Goal: Task Accomplishment & Management: Manage account settings

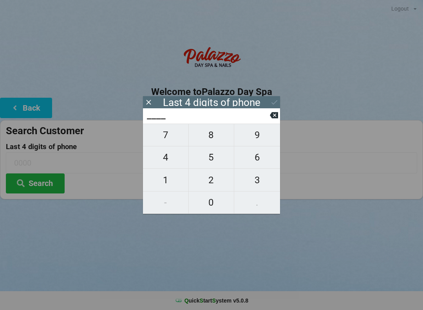
click at [214, 208] on span "0" at bounding box center [211, 202] width 45 height 16
type input "0___"
click at [167, 137] on span "7" at bounding box center [165, 135] width 45 height 16
type input "07__"
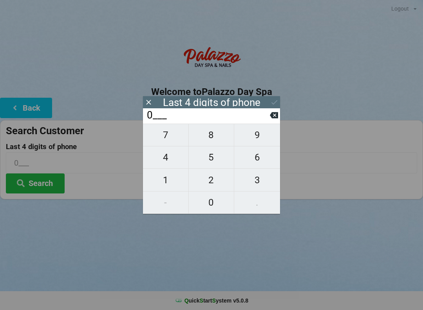
type input "07__"
click at [216, 161] on span "5" at bounding box center [211, 157] width 45 height 16
type input "075_"
click at [168, 181] on span "1" at bounding box center [165, 180] width 45 height 16
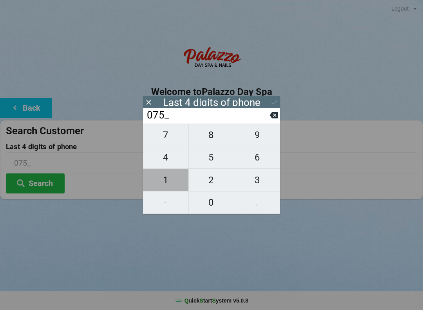
type input "0751"
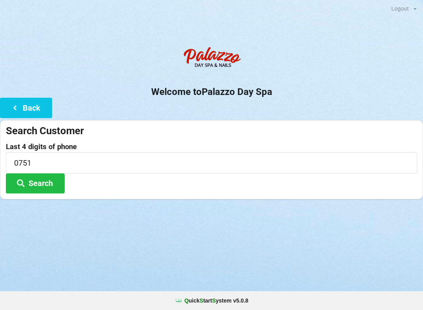
click at [322, 178] on div "Last 4 digits of phone 0751 Search" at bounding box center [212, 168] width 412 height 51
click at [44, 187] on button "Search" at bounding box center [35, 183] width 59 height 20
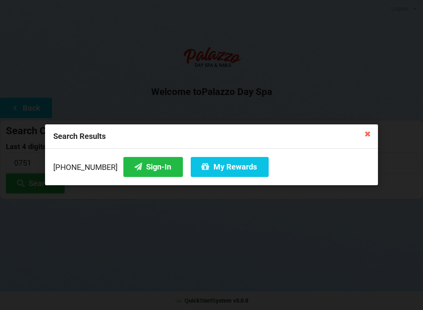
click at [143, 172] on button "Sign-In" at bounding box center [153, 167] width 60 height 20
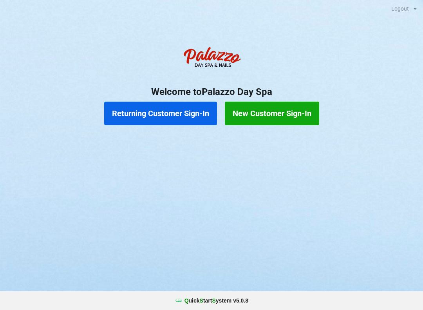
click at [185, 116] on button "Returning Customer Sign-In" at bounding box center [160, 114] width 113 height 24
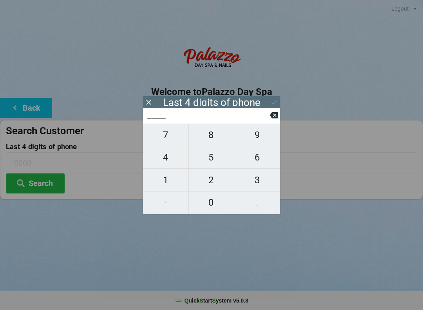
click at [184, 110] on input "____" at bounding box center [208, 115] width 124 height 13
click at [220, 137] on span "8" at bounding box center [211, 135] width 45 height 16
type input "8___"
click at [219, 202] on span "0" at bounding box center [211, 202] width 45 height 16
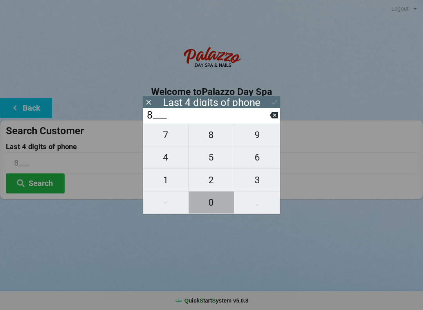
type input "80__"
click at [177, 179] on span "1" at bounding box center [165, 180] width 45 height 16
type input "801_"
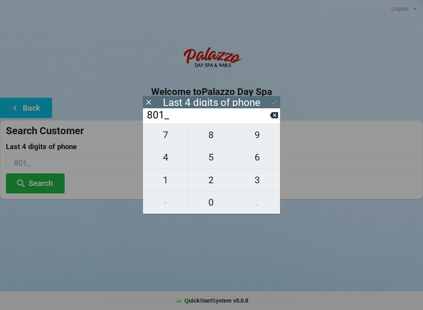
click at [175, 181] on span "1" at bounding box center [165, 180] width 45 height 16
type input "8011"
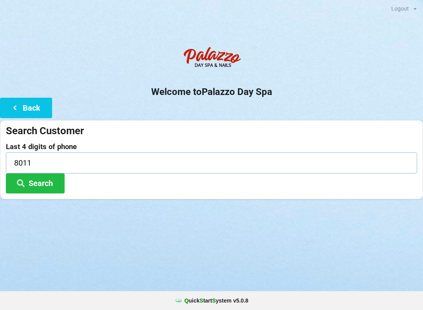
click at [52, 160] on input "8011" at bounding box center [212, 162] width 412 height 21
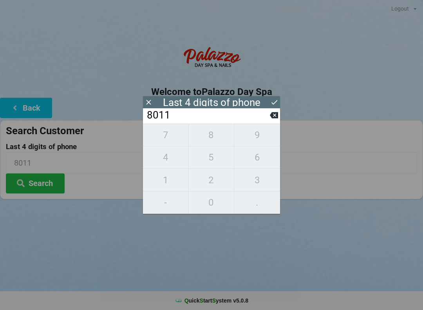
click at [200, 116] on input "8011" at bounding box center [208, 115] width 124 height 13
click at [278, 118] on icon at bounding box center [274, 115] width 8 height 6
click at [273, 118] on icon at bounding box center [274, 115] width 8 height 6
click at [272, 118] on icon at bounding box center [274, 115] width 8 height 6
click at [271, 116] on icon at bounding box center [274, 115] width 8 height 8
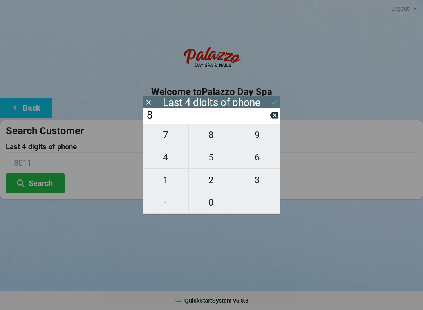
type input "____"
click at [269, 116] on input "____" at bounding box center [208, 115] width 124 height 13
click at [220, 205] on span "0" at bounding box center [211, 202] width 45 height 16
type input "0___"
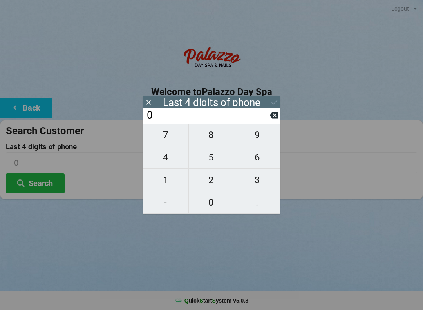
click at [222, 206] on span "0" at bounding box center [211, 202] width 45 height 16
type input "00__"
click at [223, 162] on span "5" at bounding box center [211, 157] width 45 height 16
type input "005_"
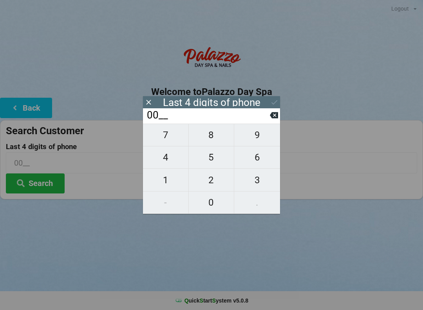
type input "005_"
click at [217, 179] on span "2" at bounding box center [211, 180] width 45 height 16
type input "0052"
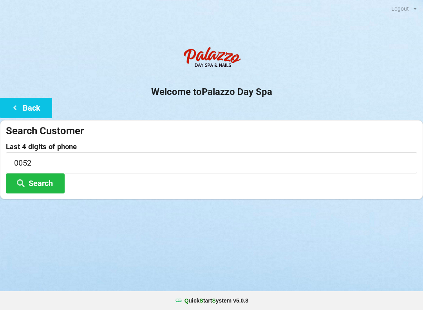
click at [38, 183] on button "Search" at bounding box center [35, 183] width 59 height 20
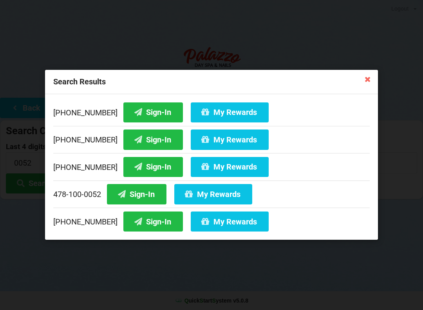
click at [226, 171] on button "My Rewards" at bounding box center [230, 167] width 78 height 20
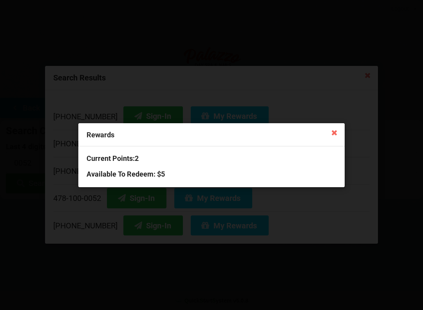
click at [150, 176] on h3 "Available To Redeem : $5" at bounding box center [212, 173] width 250 height 9
click at [194, 174] on h3 "Available To Redeem : $5" at bounding box center [212, 173] width 250 height 9
click at [292, 179] on div "Current Points: 2 Available To Redeem : $5" at bounding box center [211, 166] width 267 height 40
